Goal: Find specific page/section: Find specific page/section

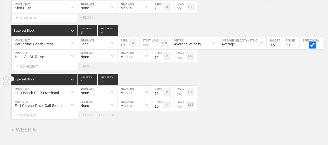
scroll to position [1997, 0]
click at [220, 74] on div "Superset Block 4 MIN SETS 4 MAX SETS" at bounding box center [169, 79] width 317 height 11
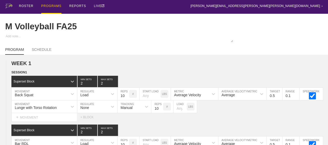
scroll to position [0, 0]
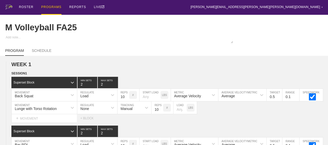
click at [49, 8] on div "PROGRAMS" at bounding box center [51, 7] width 20 height 15
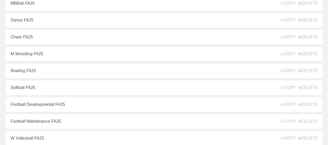
scroll to position [104, 0]
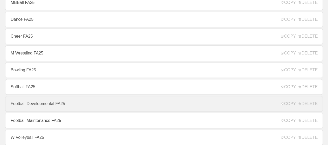
click at [44, 104] on link "Football Developmental FA25" at bounding box center [164, 104] width 318 height 16
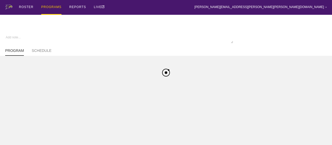
type textarea "x"
type input "Football Developmental FA25"
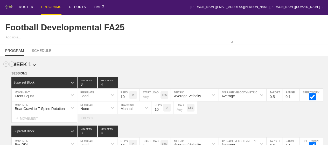
click at [123, 67] on h2 "WEEK 1" at bounding box center [169, 65] width 317 height 6
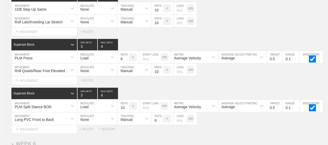
scroll to position [2909, 0]
